Goal: Task Accomplishment & Management: Complete application form

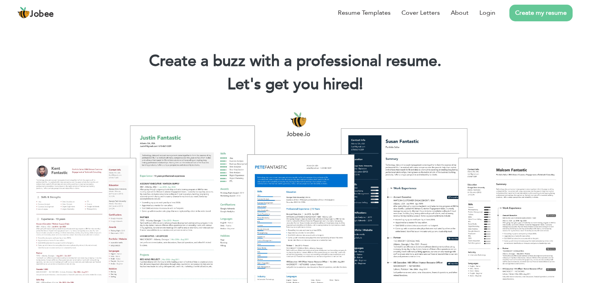
click at [551, 12] on link "Create my resume" at bounding box center [541, 13] width 63 height 17
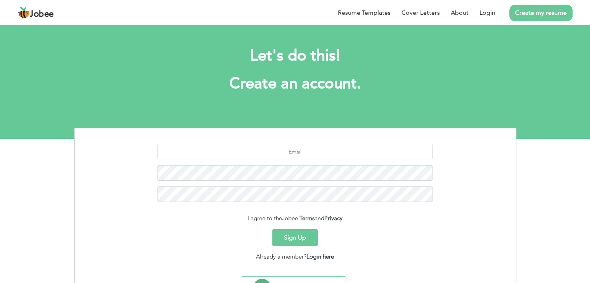
scroll to position [39, 0]
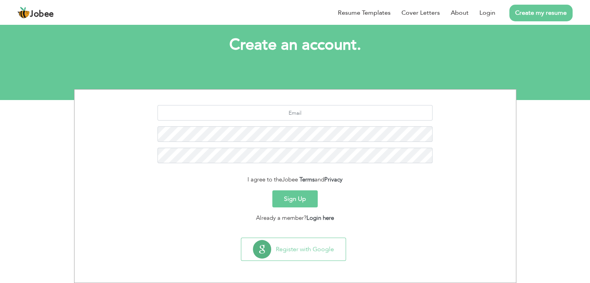
click at [302, 198] on button "Sign Up" at bounding box center [294, 199] width 45 height 17
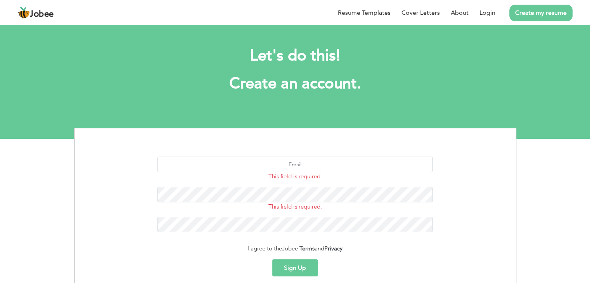
scroll to position [69, 0]
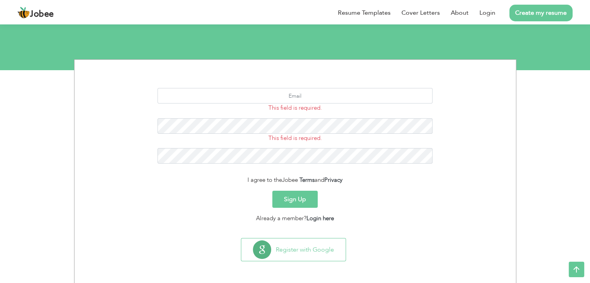
drag, startPoint x: 369, startPoint y: 179, endPoint x: 235, endPoint y: 180, distance: 134.3
click at [235, 180] on div "I agree to the Jobee Terms and Privacy" at bounding box center [295, 180] width 430 height 9
click at [437, 193] on div "Sign Up" at bounding box center [295, 199] width 430 height 17
click at [335, 191] on form "This field is required. This field is required. I agree to the Jobee Terms and …" at bounding box center [295, 155] width 430 height 135
click at [335, 191] on div "Sign Up" at bounding box center [295, 199] width 430 height 17
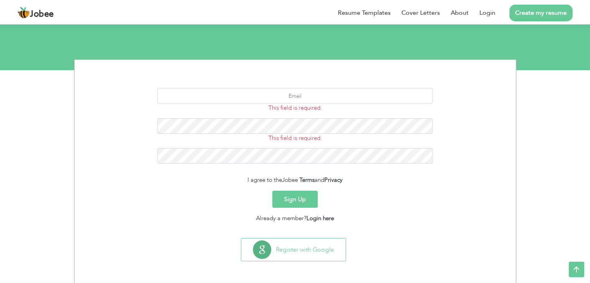
click at [335, 191] on div "Sign Up" at bounding box center [295, 199] width 430 height 17
drag, startPoint x: 367, startPoint y: 179, endPoint x: 230, endPoint y: 175, distance: 137.1
click at [230, 175] on form "This field is required. This field is required. I agree to the Jobee Terms and …" at bounding box center [295, 155] width 430 height 135
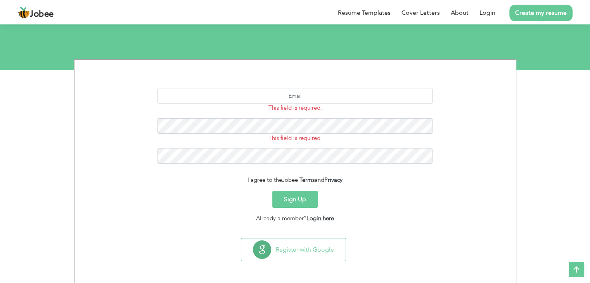
click at [230, 175] on form "This field is required. This field is required. I agree to the Jobee Terms and …" at bounding box center [295, 155] width 430 height 135
click at [418, 177] on div "I agree to the Jobee Terms and Privacy" at bounding box center [295, 180] width 430 height 9
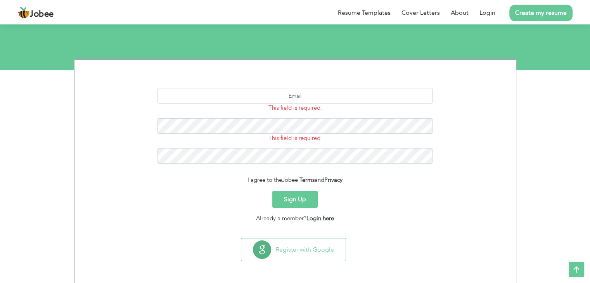
drag, startPoint x: 418, startPoint y: 177, endPoint x: 338, endPoint y: 175, distance: 79.6
click at [338, 176] on div "I agree to the Jobee Terms and Privacy" at bounding box center [295, 180] width 430 height 9
click at [362, 224] on section "This field is required. This field is required. I agree to the Jobee Terms and …" at bounding box center [295, 147] width 430 height 175
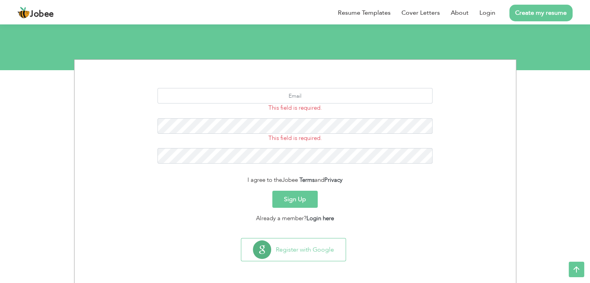
click at [343, 222] on div "Already a member? Login here" at bounding box center [295, 218] width 430 height 9
click at [245, 182] on div "I agree to the Jobee Terms and Privacy" at bounding box center [295, 180] width 430 height 9
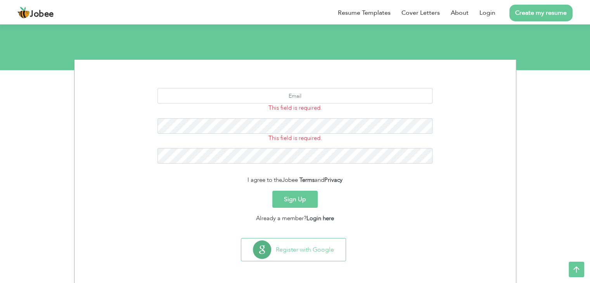
click at [245, 182] on div "I agree to the Jobee Terms and Privacy" at bounding box center [295, 180] width 430 height 9
click at [253, 214] on div "Already a member? Login here" at bounding box center [295, 218] width 430 height 9
click at [245, 173] on form "This field is required. This field is required. I agree to the Jobee Terms and …" at bounding box center [295, 155] width 430 height 135
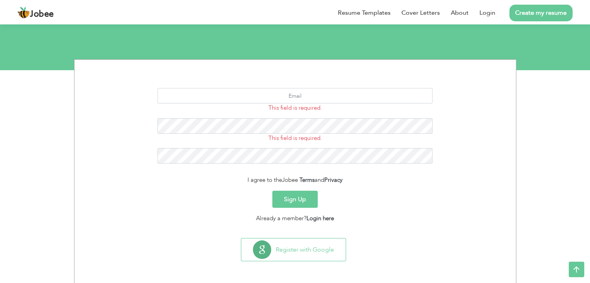
click at [245, 173] on form "This field is required. This field is required. I agree to the Jobee Terms and …" at bounding box center [295, 155] width 430 height 135
click at [245, 177] on div "I agree to the Jobee Terms and Privacy" at bounding box center [295, 180] width 430 height 9
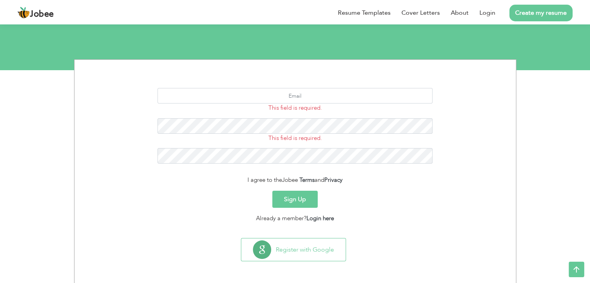
click at [259, 219] on div "Already a member? Login here" at bounding box center [295, 218] width 430 height 9
click at [250, 182] on div "I agree to the Jobee Terms and Privacy" at bounding box center [295, 180] width 430 height 9
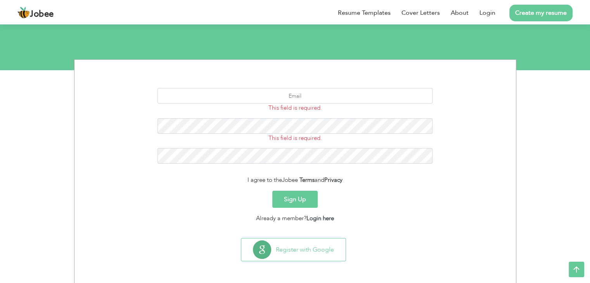
click at [250, 182] on div "I agree to the Jobee Terms and Privacy" at bounding box center [295, 180] width 430 height 9
click at [254, 198] on div "Sign Up" at bounding box center [295, 199] width 430 height 17
click at [301, 99] on input "text" at bounding box center [295, 96] width 275 height 16
type input "M"
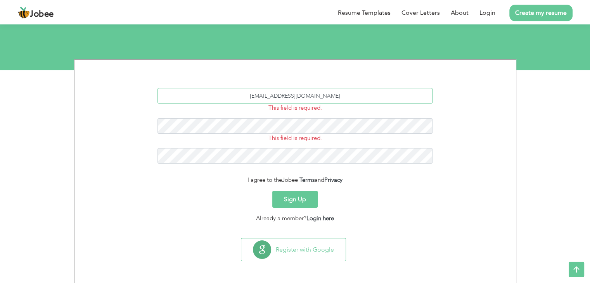
type input "mutaharirfan20@gmail.com"
click at [298, 194] on button "Sign Up" at bounding box center [294, 199] width 45 height 17
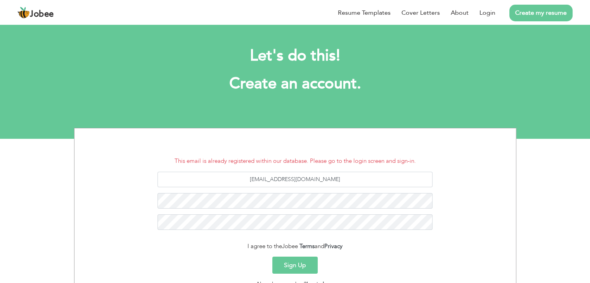
scroll to position [48, 0]
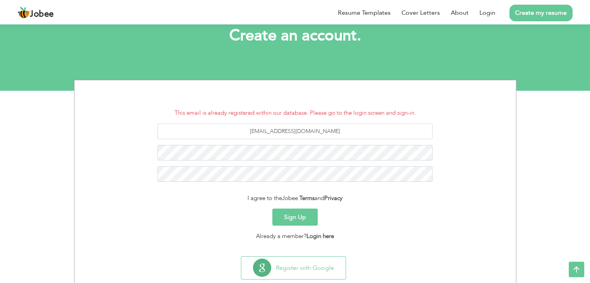
click at [184, 109] on li "This email is already registered within our database. Please go to the login sc…" at bounding box center [295, 113] width 430 height 9
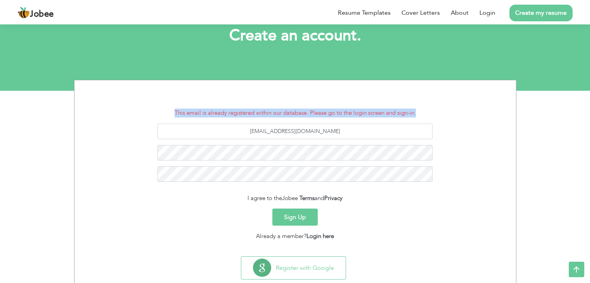
click at [184, 109] on li "This email is already registered within our database. Please go to the login sc…" at bounding box center [295, 113] width 430 height 9
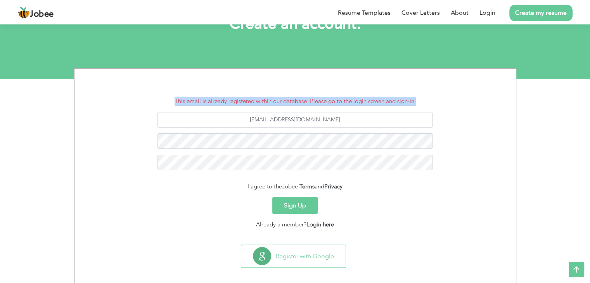
scroll to position [61, 0]
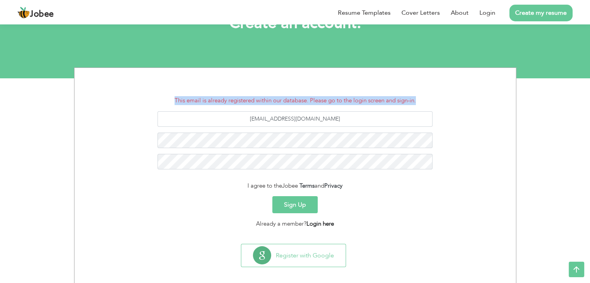
click at [329, 224] on link "Login here" at bounding box center [321, 224] width 28 height 8
